Goal: Task Accomplishment & Management: Manage account settings

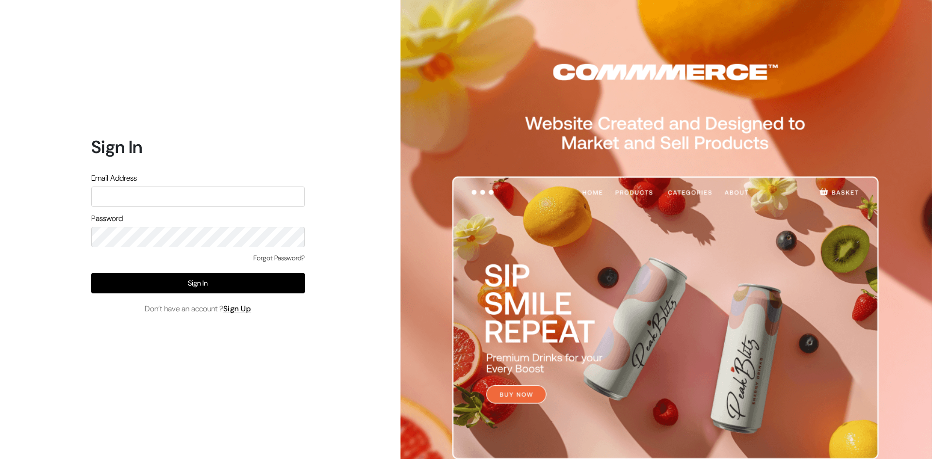
type input "Ecomservicesmumbai@gmail.com"
click at [43, 283] on div "Sign In Email Address Ecomservicesmumbai@gmail.com Password Forgot Password? Si…" at bounding box center [194, 229] width 388 height 459
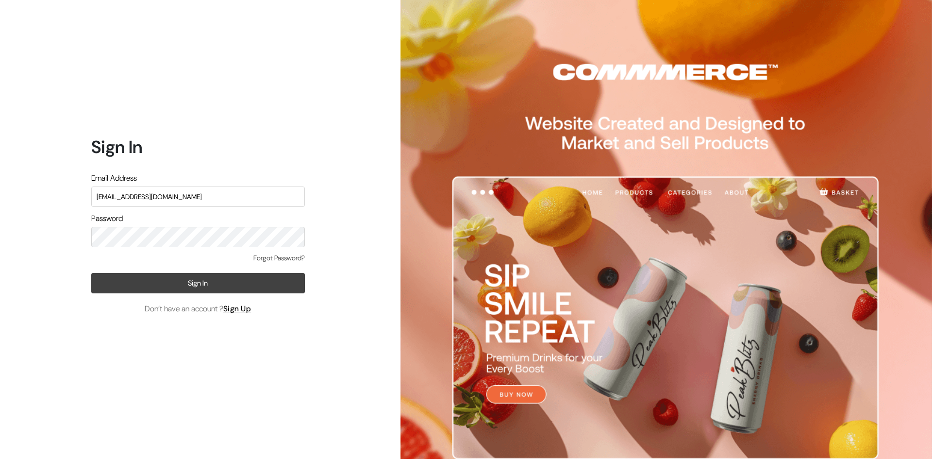
click at [105, 287] on button "Sign In" at bounding box center [198, 283] width 214 height 20
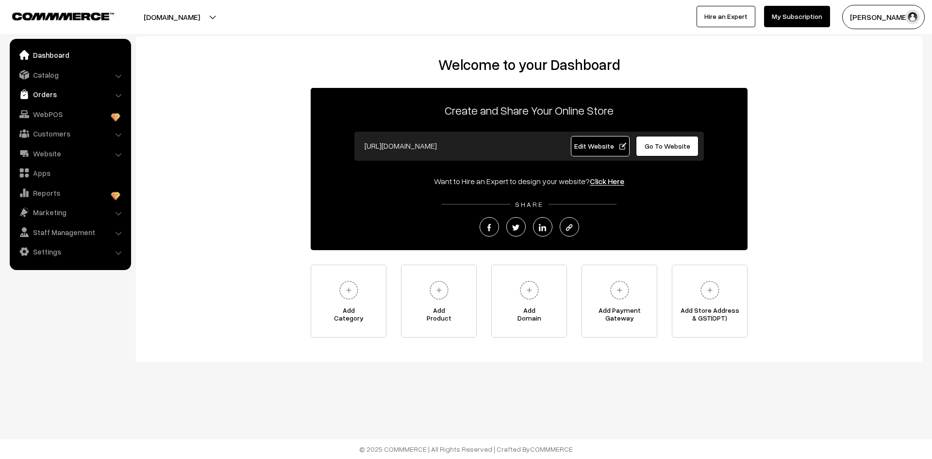
click at [84, 87] on link "Orders" at bounding box center [70, 93] width 116 height 17
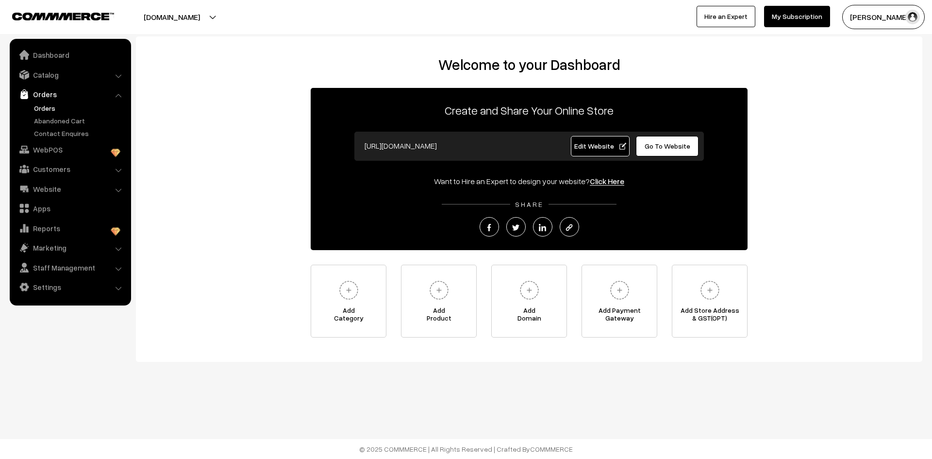
click at [38, 104] on link "Orders" at bounding box center [80, 108] width 96 height 10
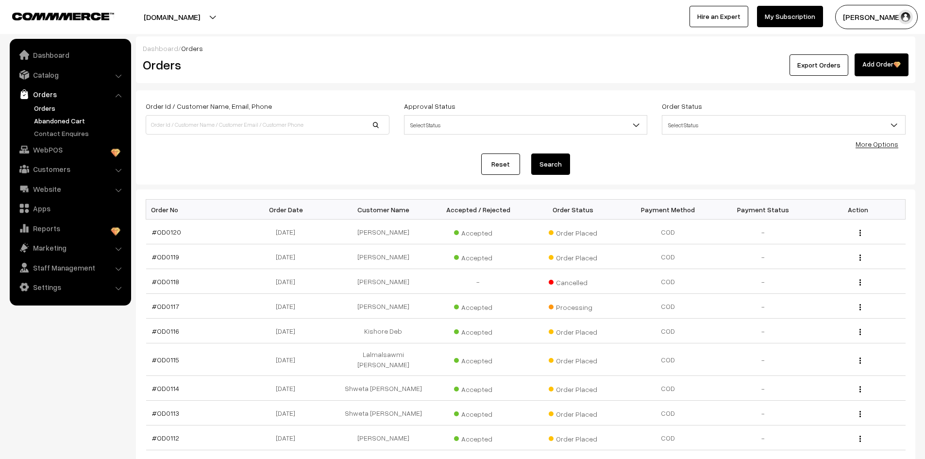
click at [39, 122] on link "Abandoned Cart" at bounding box center [80, 121] width 96 height 10
